Goal: Transaction & Acquisition: Download file/media

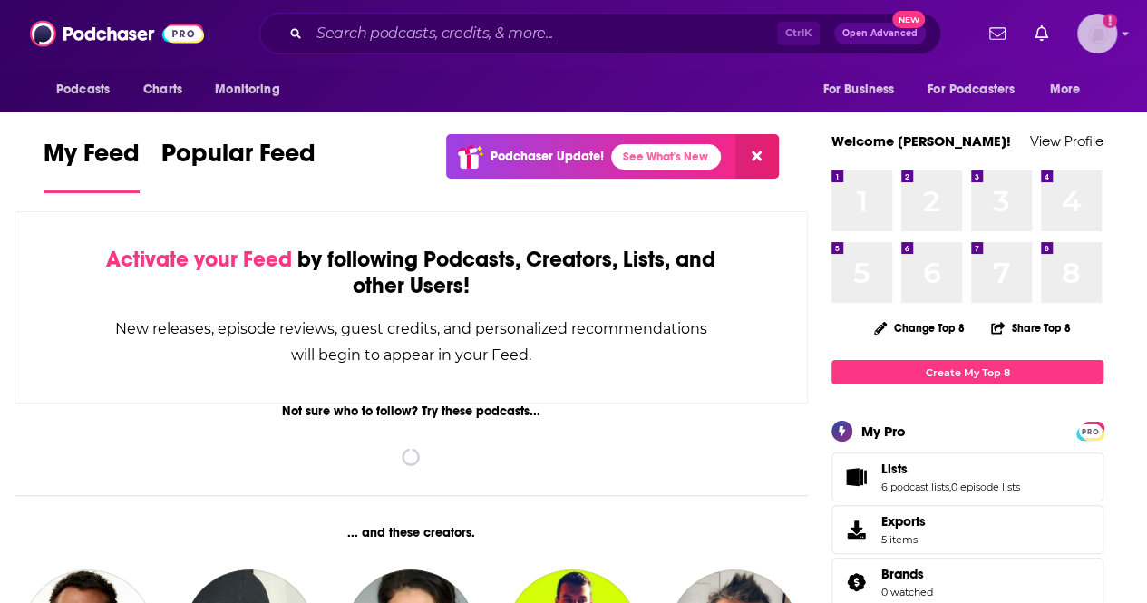
click at [1112, 41] on img "Logged in as hjones" at bounding box center [1098, 34] width 40 height 40
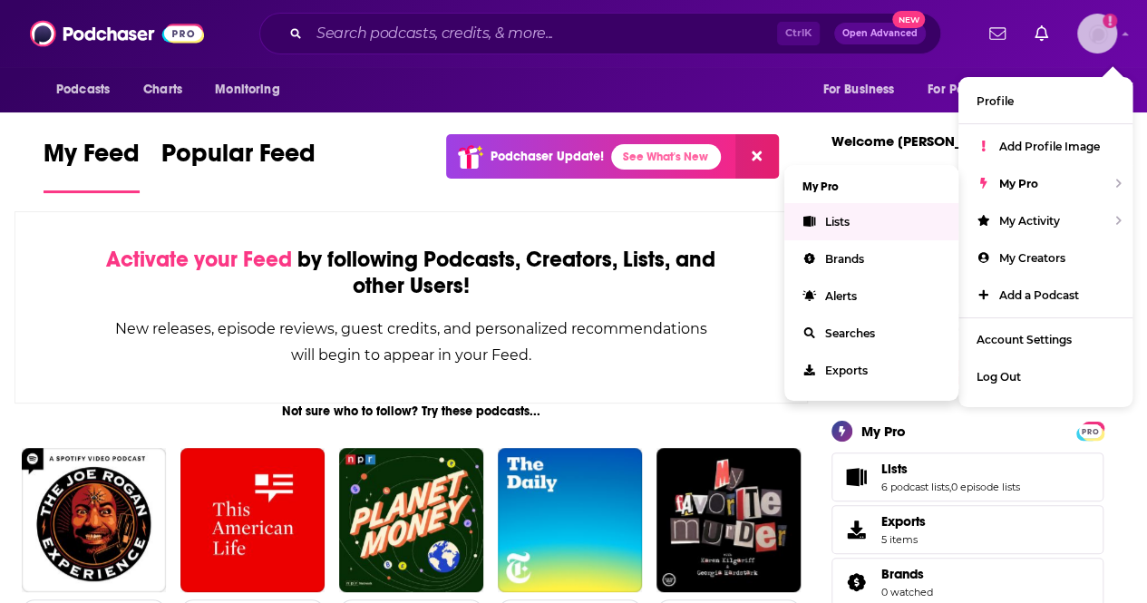
click at [827, 228] on link "Lists" at bounding box center [872, 221] width 174 height 37
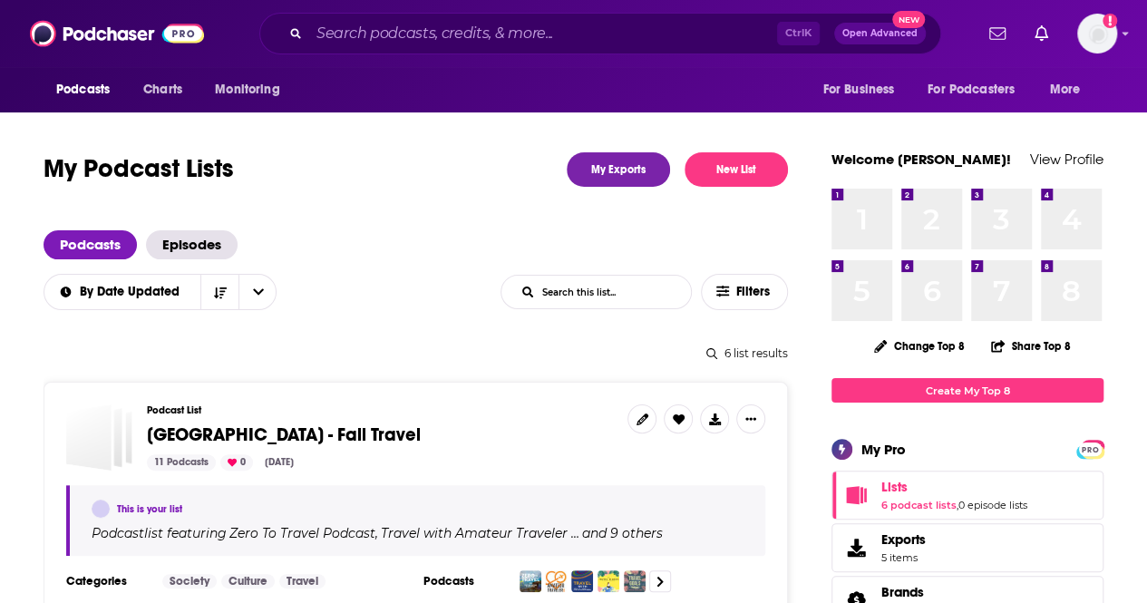
scroll to position [158, 0]
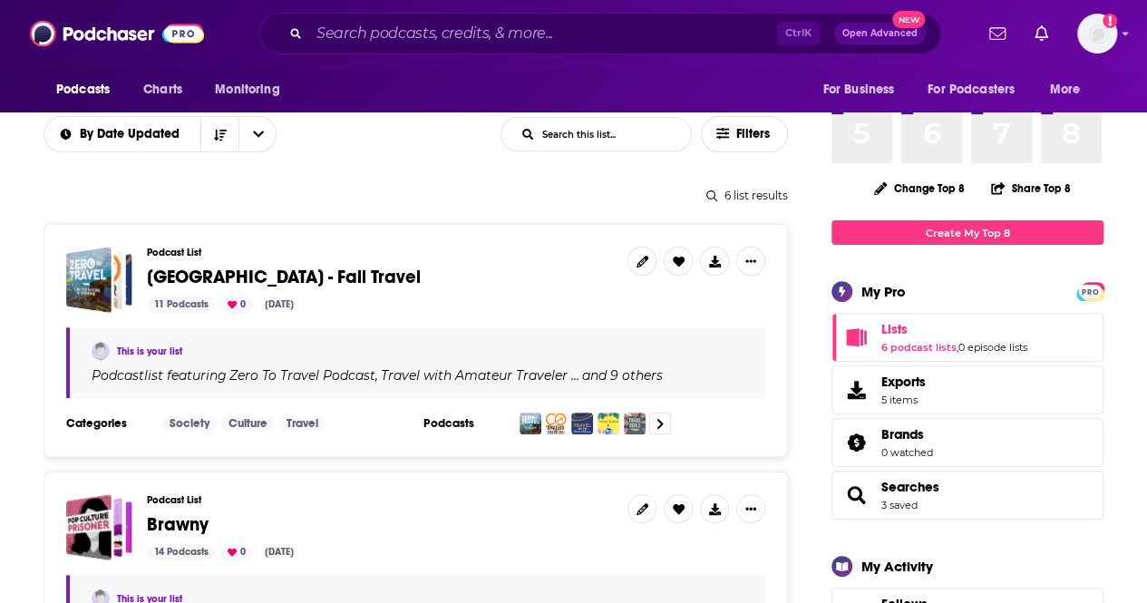
click at [448, 295] on div "Podcast List Hilton Head Island - Fall Travel 11 Podcasts 0 Aug 6, 2025" at bounding box center [380, 280] width 466 height 66
click at [715, 266] on icon at bounding box center [715, 262] width 12 height 12
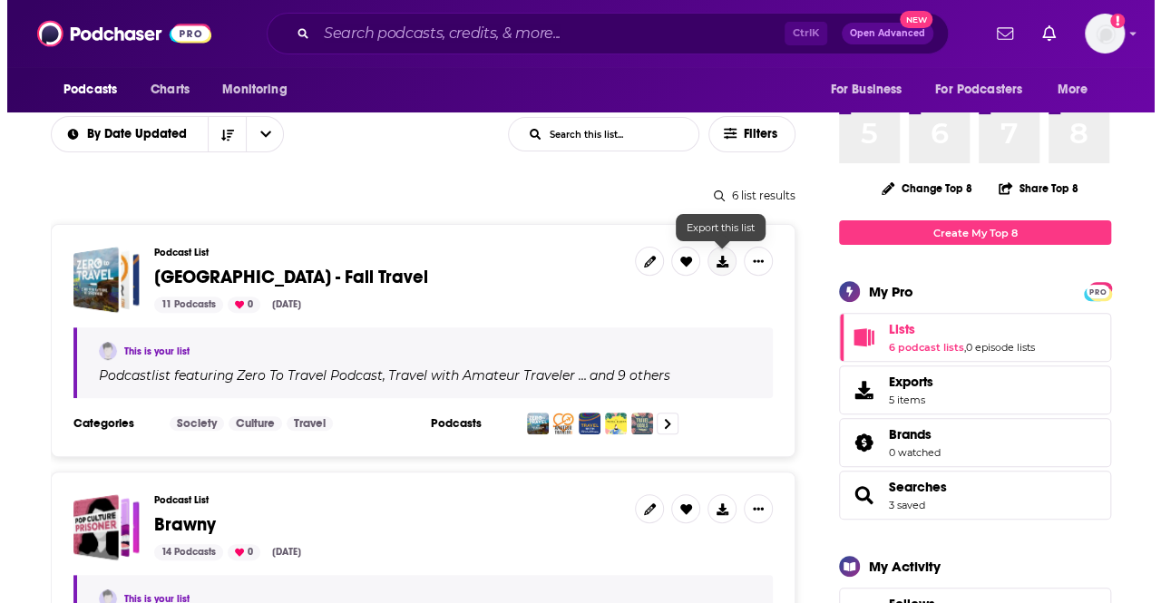
scroll to position [0, 0]
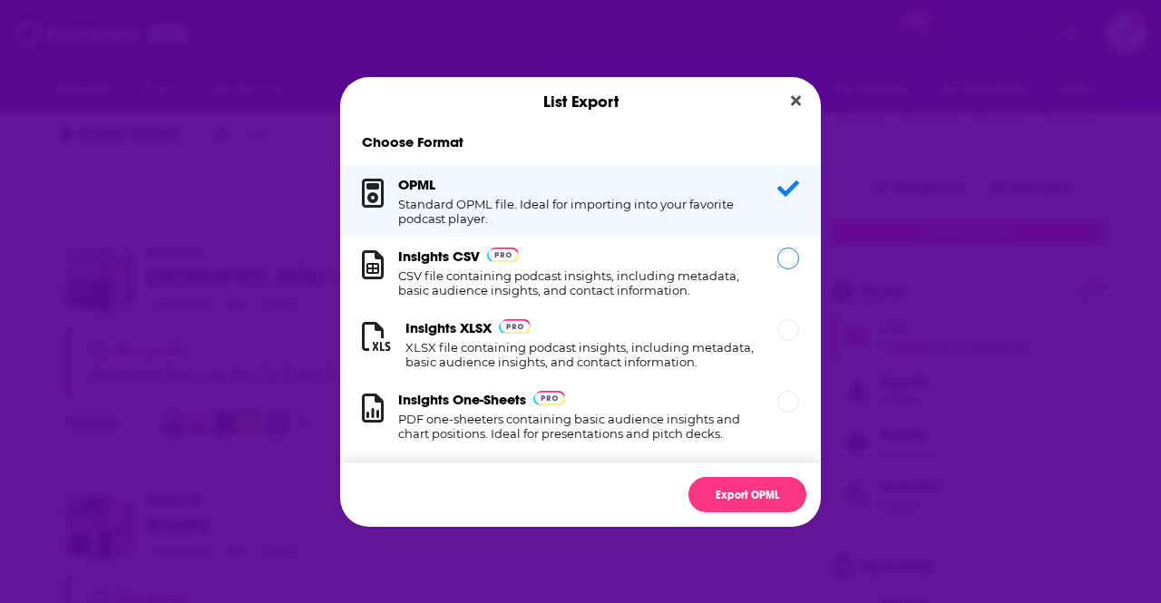
click at [777, 266] on div "Dialog" at bounding box center [788, 259] width 22 height 22
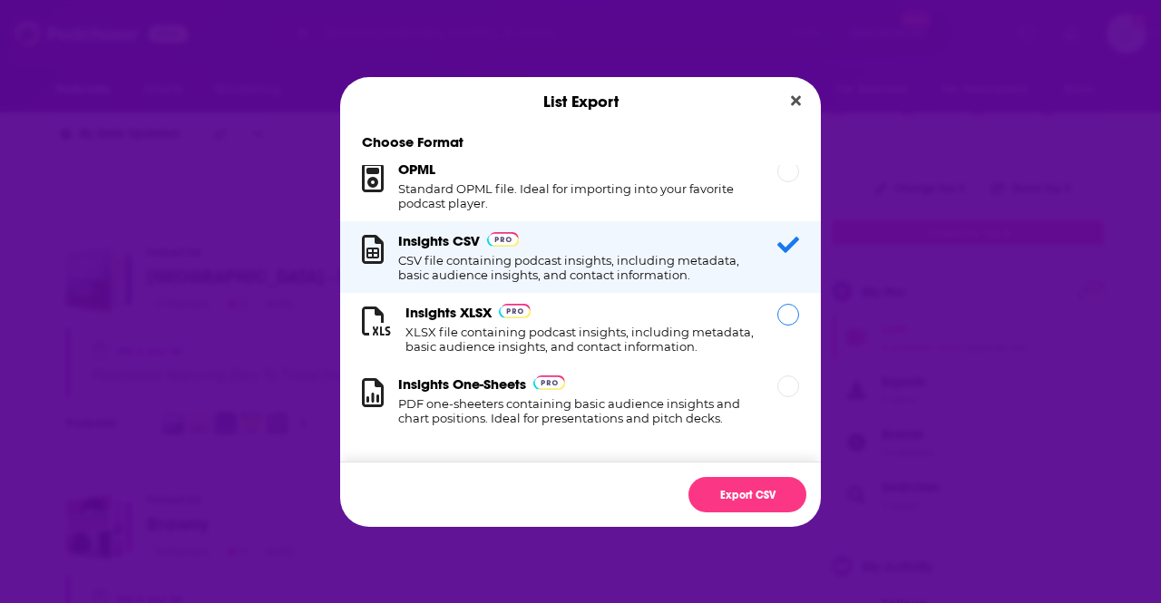
scroll to position [34, 0]
click at [777, 304] on div "Dialog" at bounding box center [788, 315] width 22 height 22
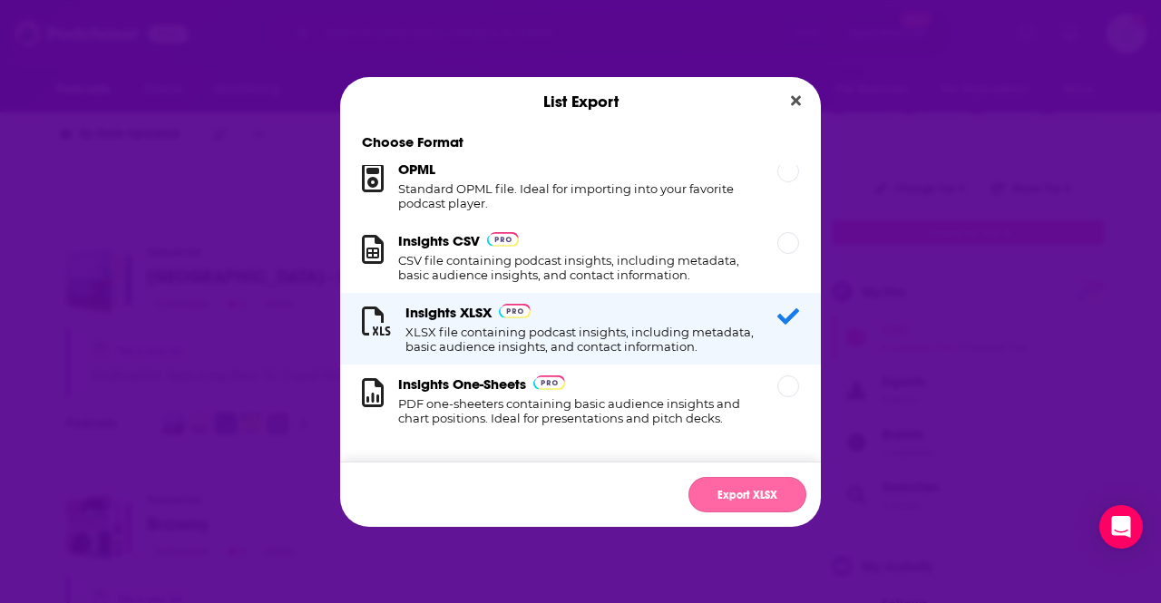
click at [758, 498] on button "Export XLSX" at bounding box center [747, 494] width 118 height 35
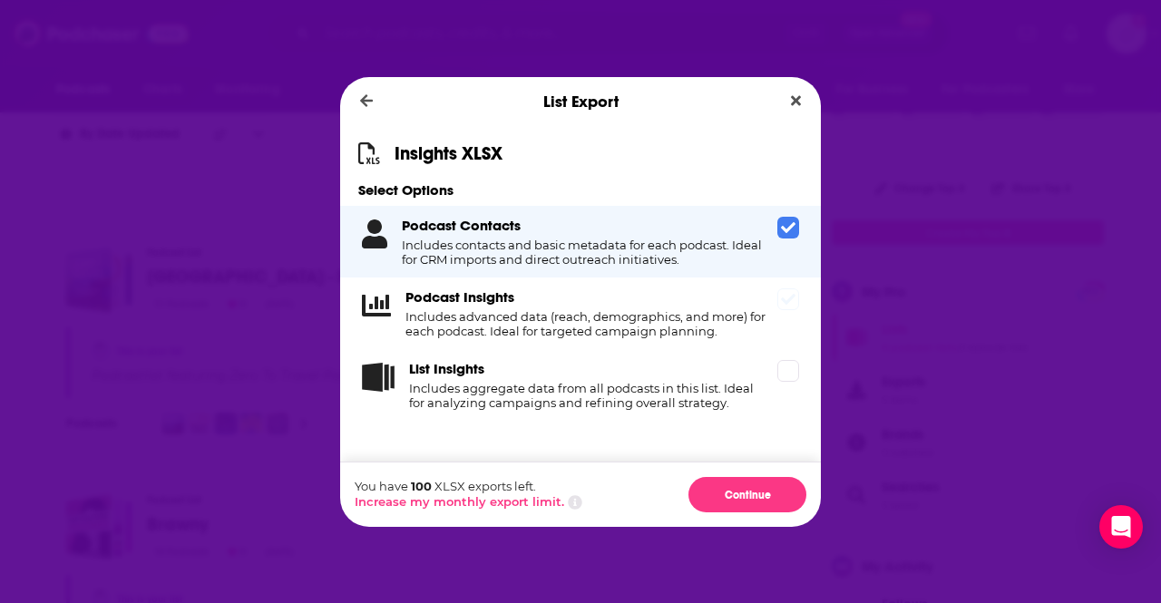
click at [782, 317] on div "Podcast Insights Includes advanced data (reach, demographics, and more) for eac…" at bounding box center [580, 314] width 481 height 72
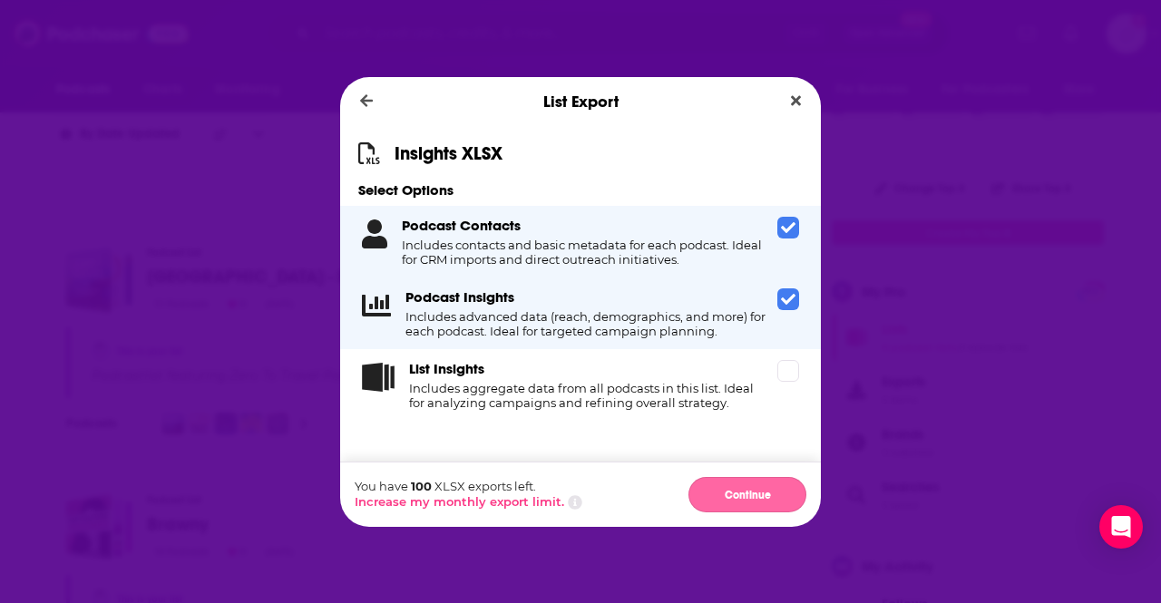
click at [760, 491] on button "Continue" at bounding box center [747, 494] width 118 height 35
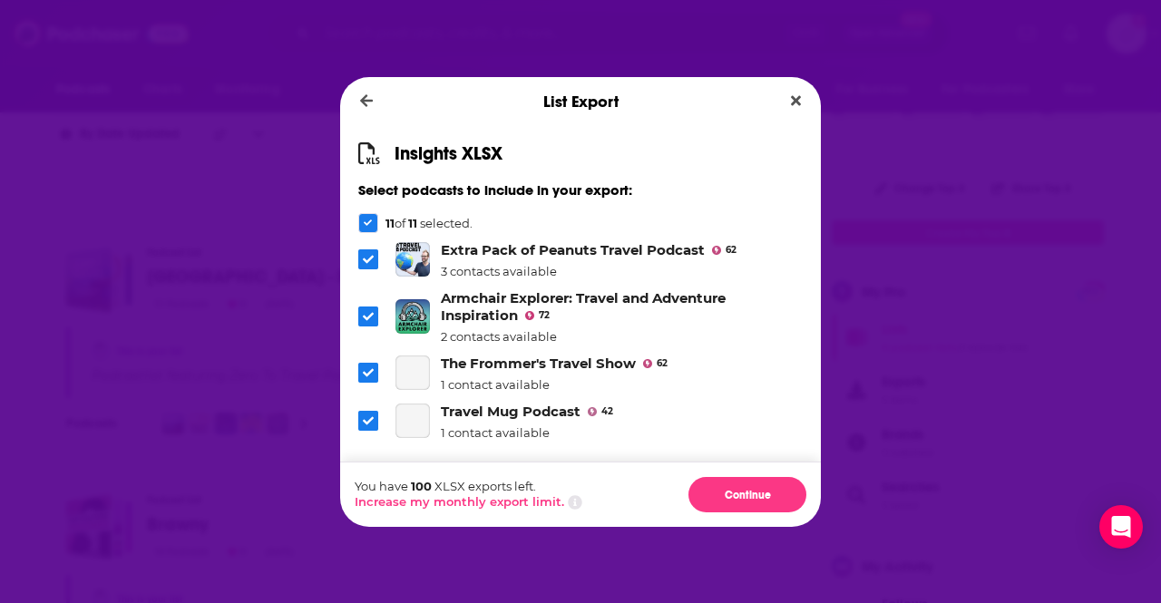
scroll to position [341, 0]
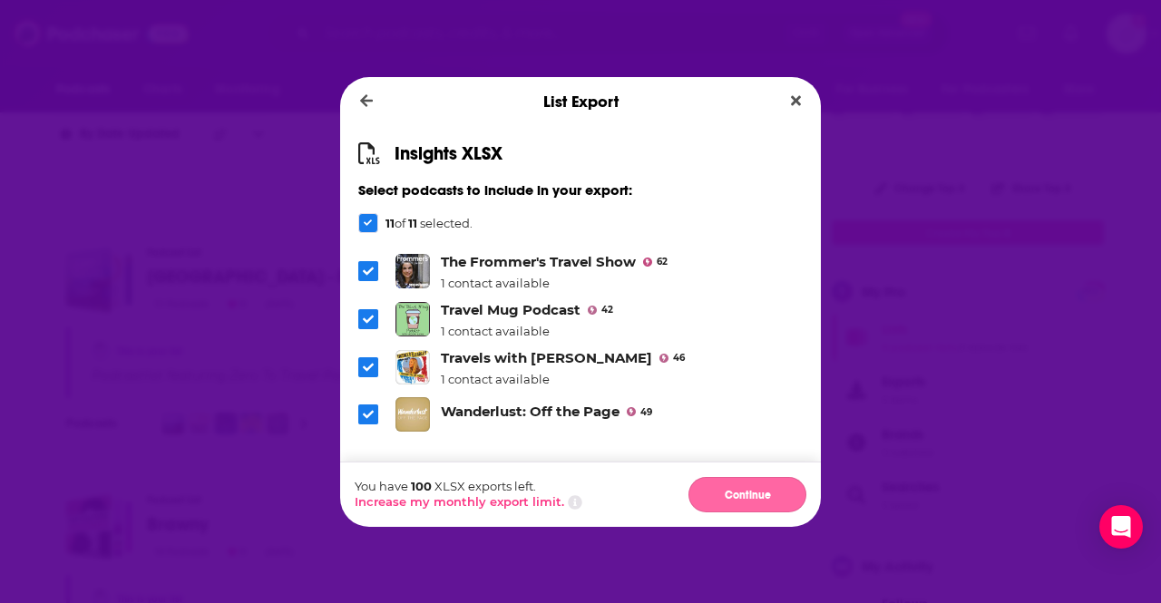
click at [760, 494] on button "Continue" at bounding box center [747, 494] width 118 height 35
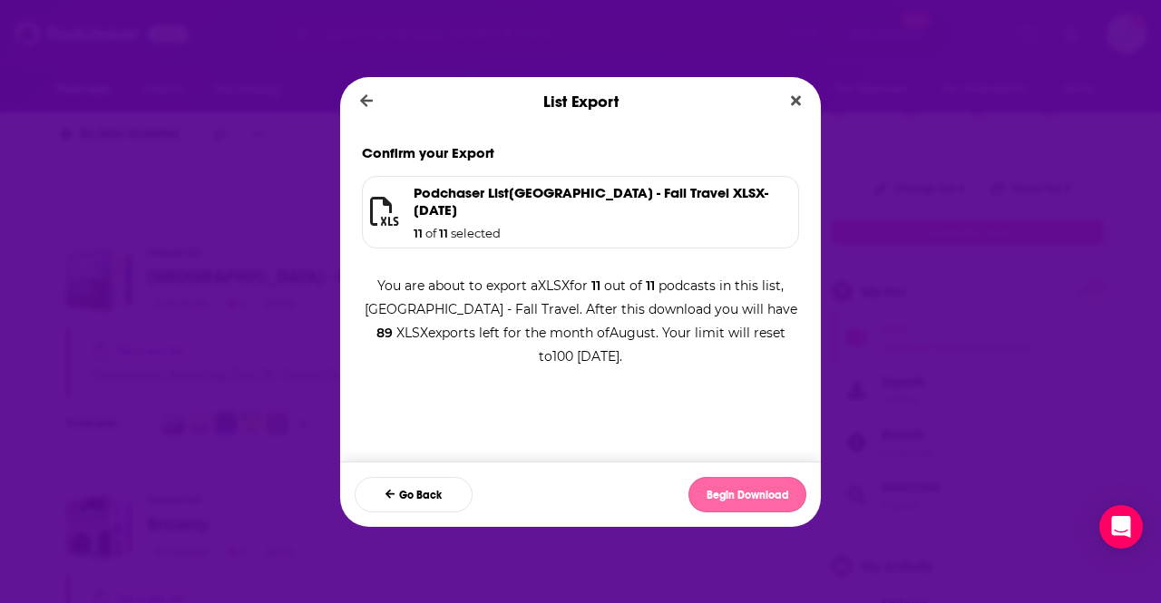
click at [765, 498] on button "Begin Download" at bounding box center [747, 494] width 118 height 35
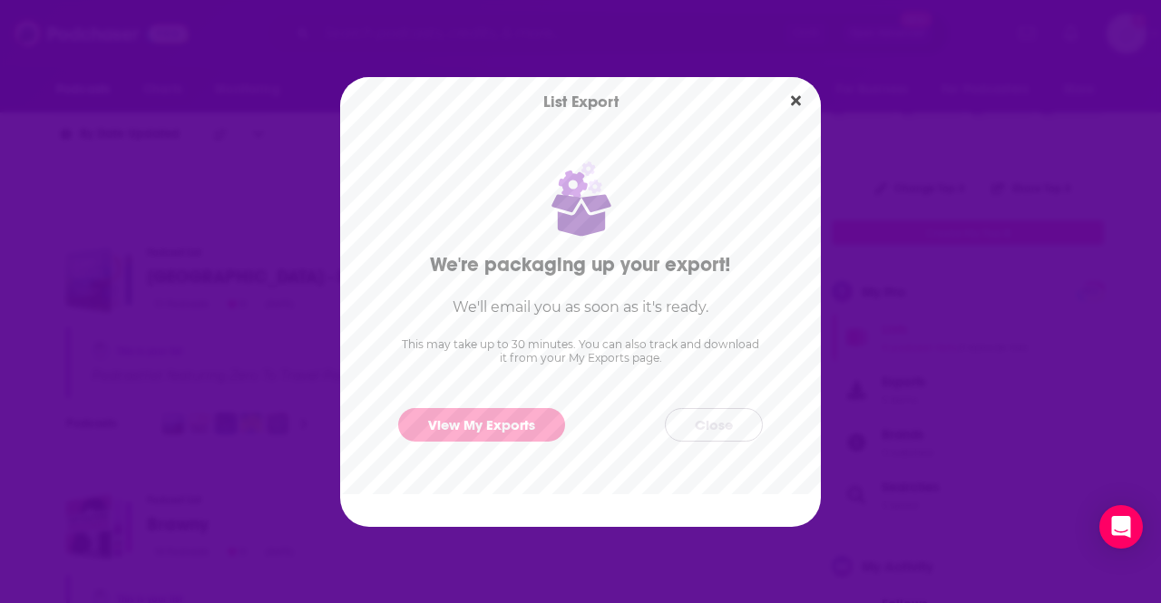
click at [716, 426] on button "Close" at bounding box center [714, 425] width 98 height 34
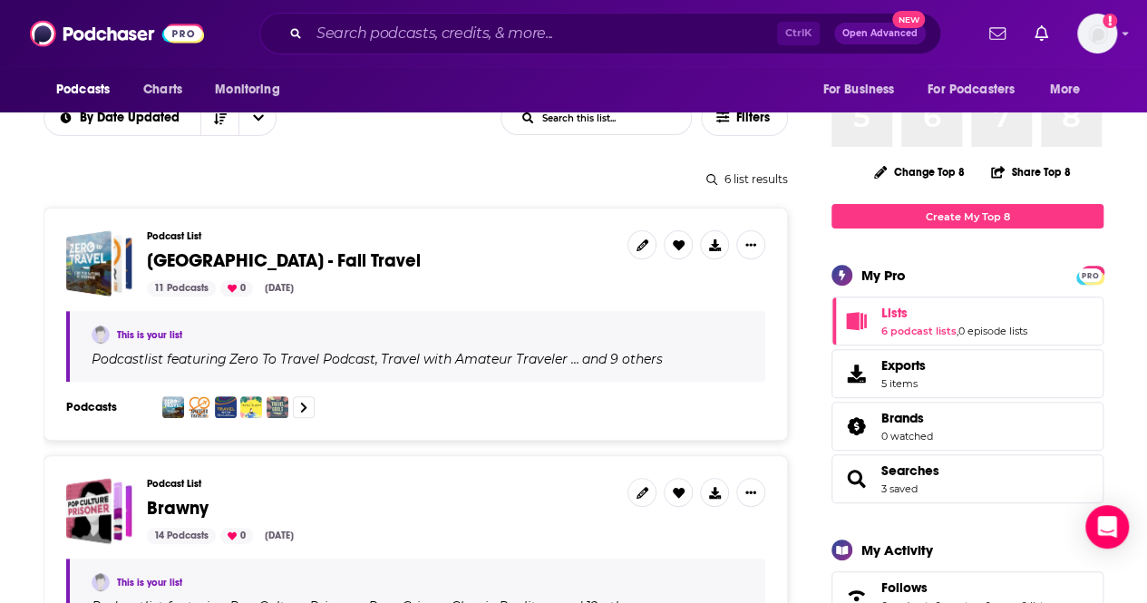
scroll to position [0, 0]
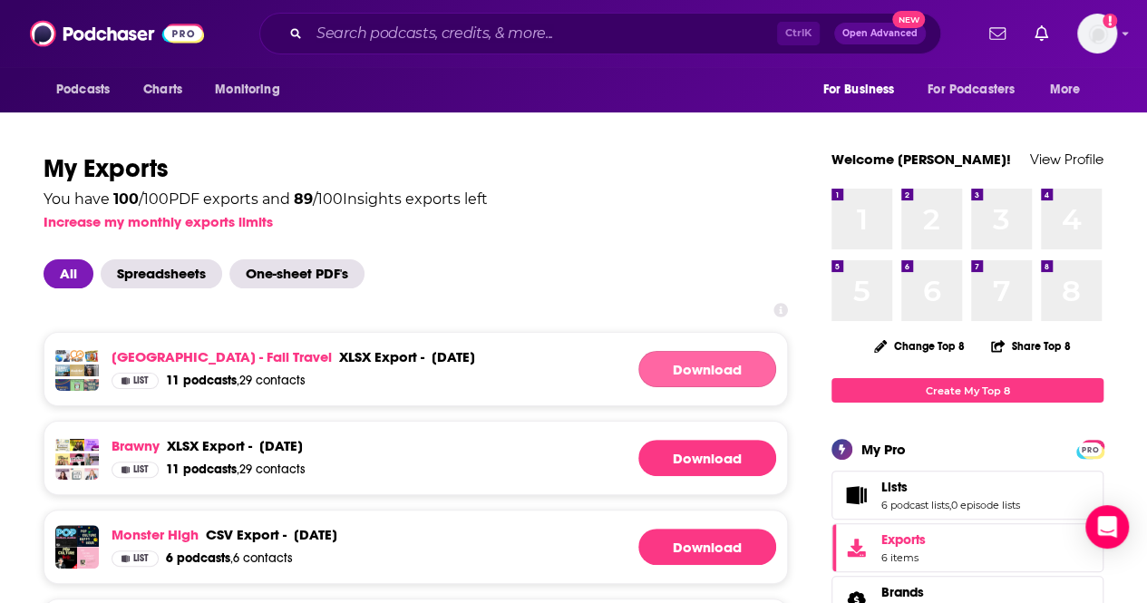
click at [714, 367] on link "Download" at bounding box center [708, 369] width 138 height 36
